Goal: Information Seeking & Learning: Find specific fact

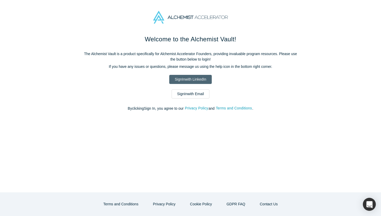
click at [191, 78] on link "Sign In with LinkedIn" at bounding box center [190, 79] width 42 height 9
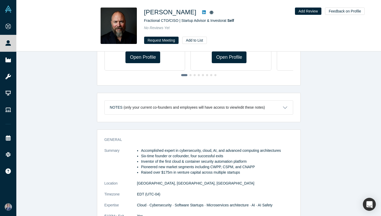
scroll to position [55, 0]
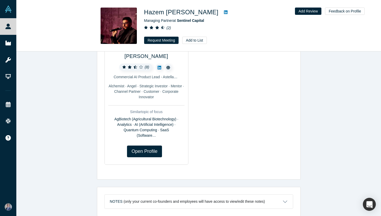
scroll to position [276, 0]
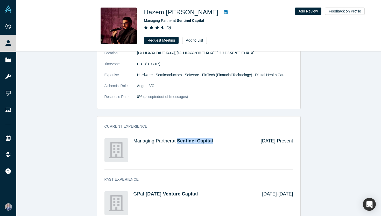
drag, startPoint x: 218, startPoint y: 140, endPoint x: 179, endPoint y: 142, distance: 38.7
click at [179, 142] on h4 "Managing Partner at Sentinel Capital" at bounding box center [194, 141] width 120 height 6
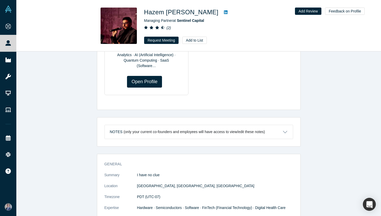
scroll to position [200, 0]
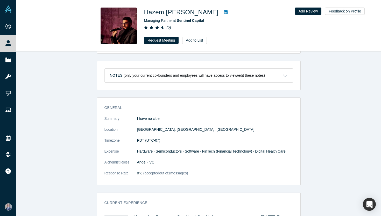
click at [216, 110] on div "General Summary I have no clue Location San Francisco, CA, USA Timezone PDT (UT…" at bounding box center [198, 143] width 203 height 84
drag, startPoint x: 112, startPoint y: 120, endPoint x: 137, endPoint y: 121, distance: 24.7
click at [137, 121] on p "I have no clue" at bounding box center [215, 118] width 156 height 5
click at [220, 119] on p "I have no clue" at bounding box center [215, 118] width 156 height 5
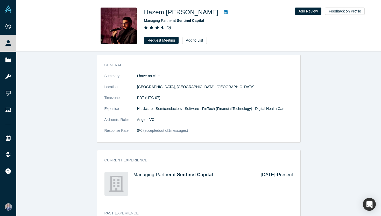
scroll to position [296, 0]
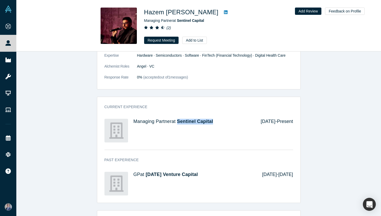
drag, startPoint x: 222, startPoint y: 121, endPoint x: 178, endPoint y: 123, distance: 43.9
click at [178, 123] on h4 "Managing Partner at Sentinel Capital" at bounding box center [194, 122] width 120 height 6
copy span "Sentinel Capital"
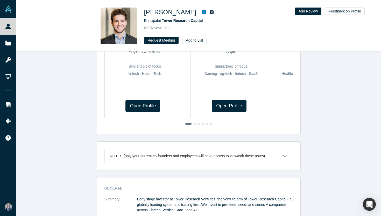
scroll to position [227, 0]
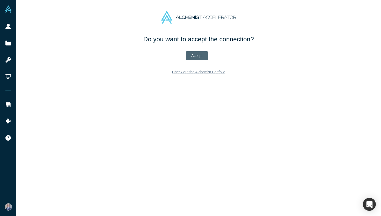
click at [198, 56] on button "Accept" at bounding box center [197, 55] width 22 height 9
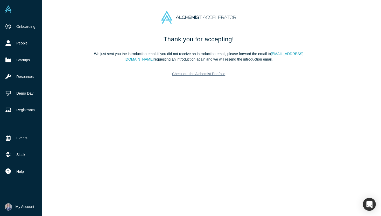
click at [8, 10] on img at bounding box center [8, 8] width 7 height 7
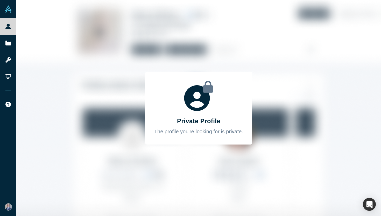
click at [212, 68] on div "Private Profile The profile you're looking for is private." at bounding box center [198, 108] width 365 height 216
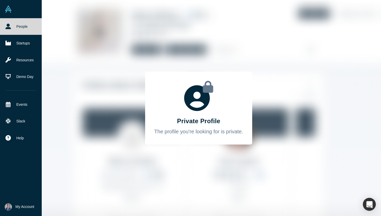
click at [10, 9] on img at bounding box center [8, 8] width 7 height 7
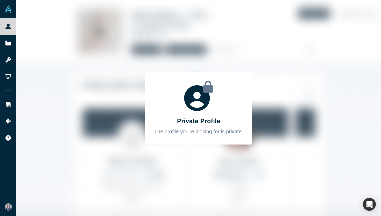
click at [90, 93] on div "Private Profile The profile you're looking for is private." at bounding box center [198, 108] width 365 height 216
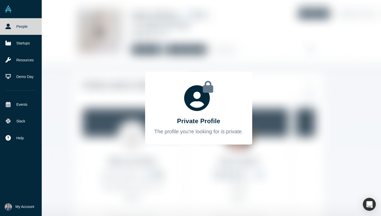
click at [17, 29] on link "People" at bounding box center [21, 26] width 42 height 17
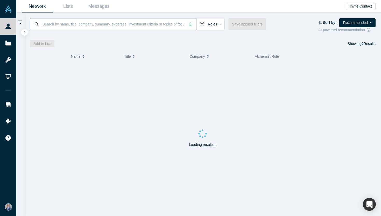
click at [111, 26] on input at bounding box center [113, 24] width 143 height 12
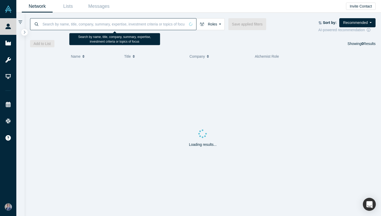
paste input "Daria"
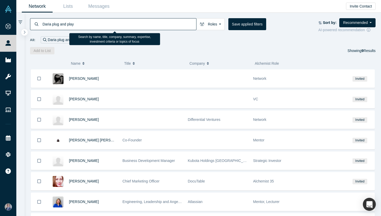
type input "Daria plug and play"
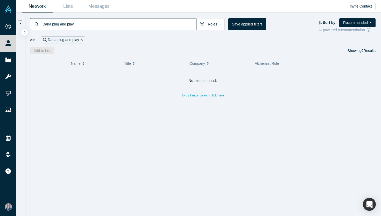
click at [80, 40] on button "Remove Filter" at bounding box center [81, 40] width 4 height 6
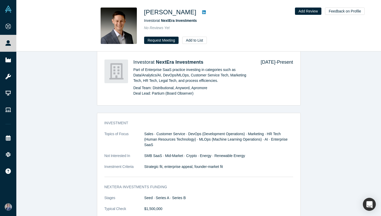
scroll to position [347, 0]
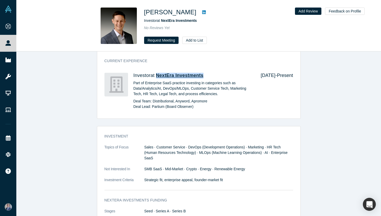
drag, startPoint x: 209, startPoint y: 76, endPoint x: 157, endPoint y: 76, distance: 51.9
click at [157, 76] on h4 "Investor at NextEra Investments" at bounding box center [194, 76] width 120 height 6
copy span "NextEra Investments"
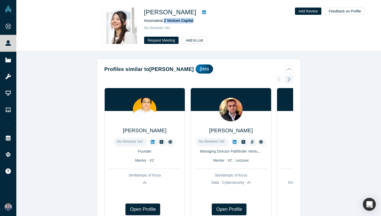
drag, startPoint x: 194, startPoint y: 22, endPoint x: 165, endPoint y: 22, distance: 29.1
click at [165, 22] on div "Associate at Z Venture Capital" at bounding box center [216, 20] width 145 height 5
copy span "Z Venture Capital"
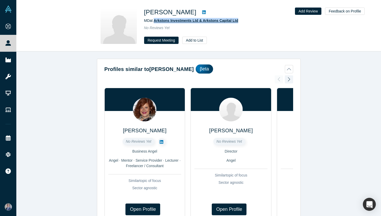
drag, startPoint x: 242, startPoint y: 21, endPoint x: 156, endPoint y: 21, distance: 86.4
click at [156, 21] on div "MD at Arkstons Investments Ltd & Arkstons Capital Ltd" at bounding box center [216, 20] width 145 height 5
copy span "Arkstons Investments Ltd & Arkstons Capital Ltd"
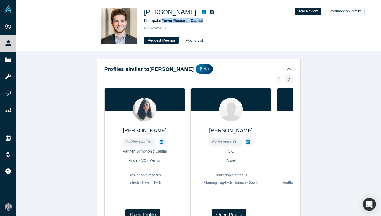
drag, startPoint x: 193, startPoint y: 21, endPoint x: 163, endPoint y: 22, distance: 29.1
click at [163, 22] on div "Principal at Tower Research Capital" at bounding box center [216, 20] width 145 height 5
copy span "Tower Research Capital"
click at [232, 30] on div "No Reviews Yet" at bounding box center [216, 27] width 145 height 5
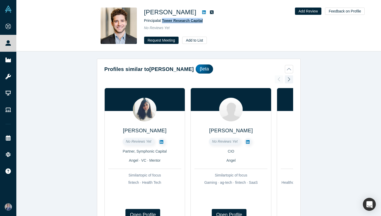
drag, startPoint x: 211, startPoint y: 20, endPoint x: 164, endPoint y: 20, distance: 47.7
click at [164, 20] on div "Principal at Tower Research Capital" at bounding box center [216, 20] width 145 height 5
copy span "Tower Research Capital"
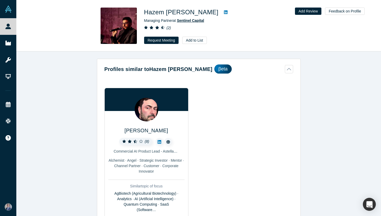
click at [193, 20] on span "Sentinel Capital" at bounding box center [190, 20] width 27 height 4
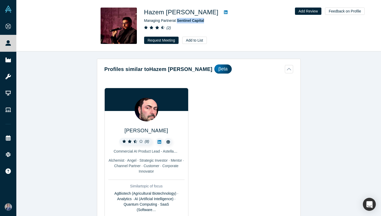
drag, startPoint x: 208, startPoint y: 21, endPoint x: 178, endPoint y: 23, distance: 29.6
click at [178, 23] on div "Managing Partner at Sentinel Capital" at bounding box center [216, 20] width 145 height 5
copy span "Sentinel Capital"
